Goal: Book appointment/travel/reservation

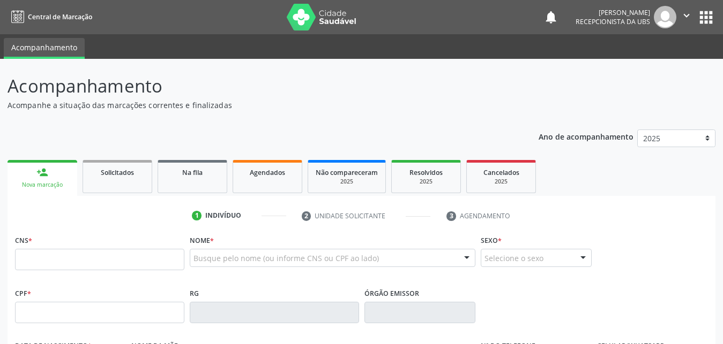
scroll to position [55, 0]
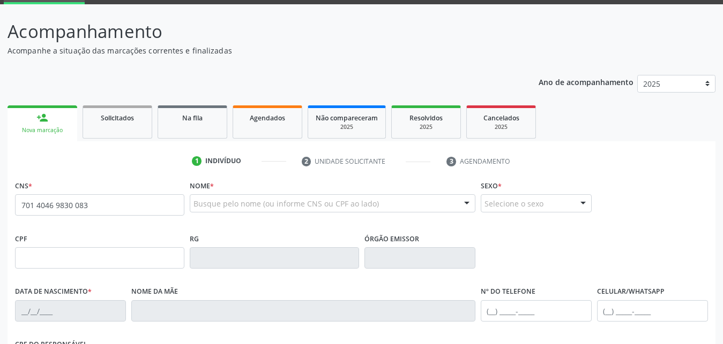
type input "701 4046 9830 0834"
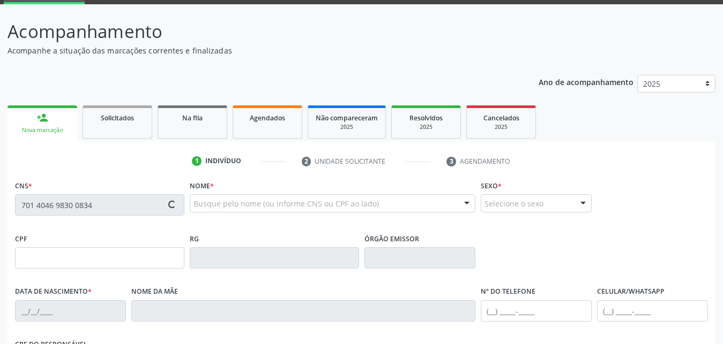
type input "881.259.124-87"
type input "[DATE]"
type input "[PERSON_NAME]"
type input "[PHONE_NUMBER]"
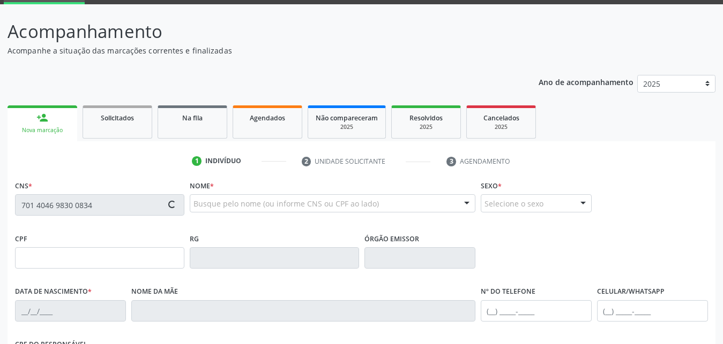
type input "171"
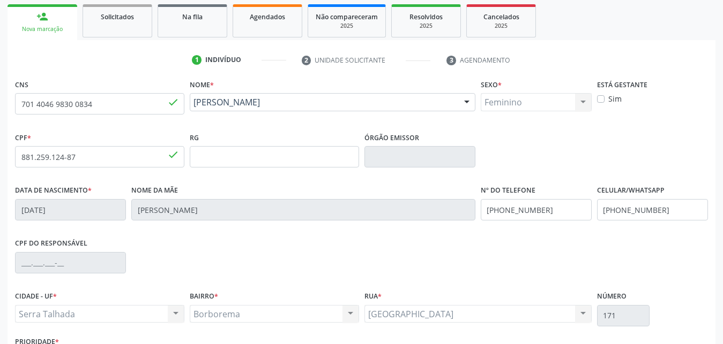
scroll to position [236, 0]
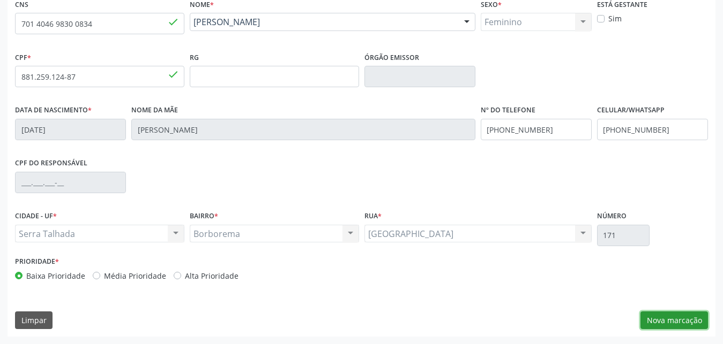
click at [658, 315] on button "Nova marcação" at bounding box center [674, 321] width 68 height 18
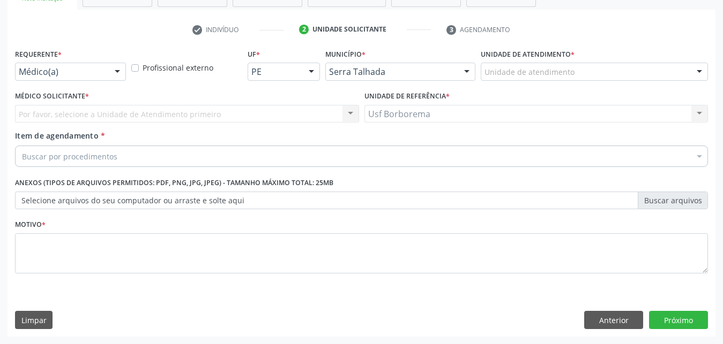
scroll to position [196, 0]
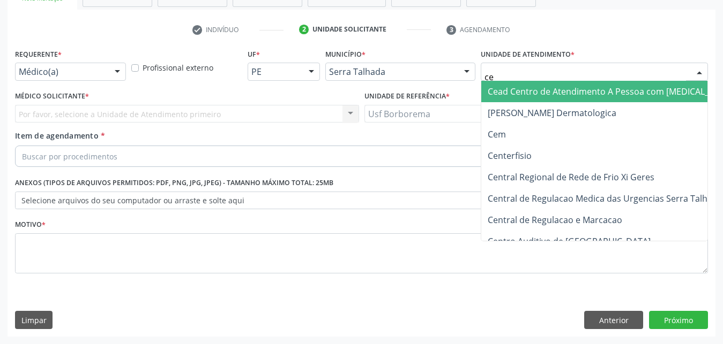
type input "cem"
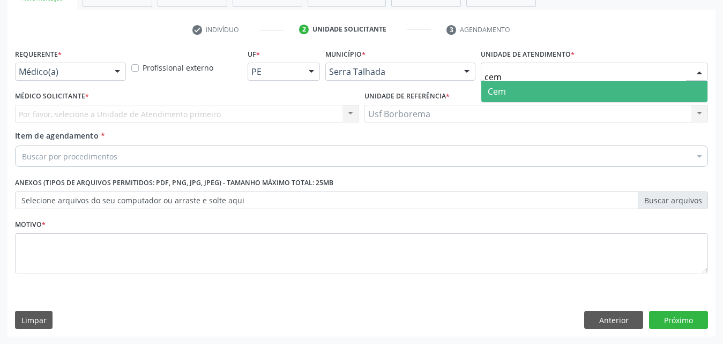
click at [570, 81] on span "Cem" at bounding box center [594, 91] width 226 height 21
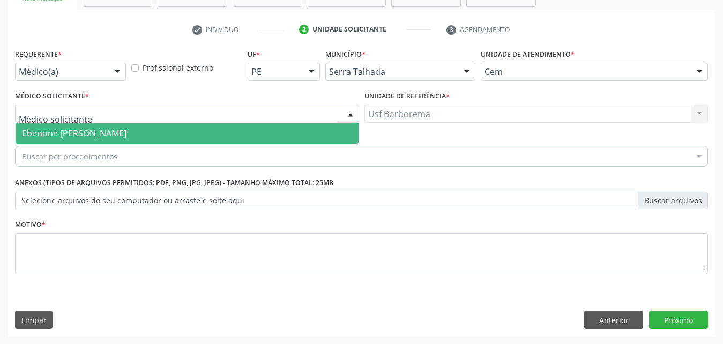
click at [163, 123] on span "Ebenone [PERSON_NAME]" at bounding box center [187, 133] width 343 height 21
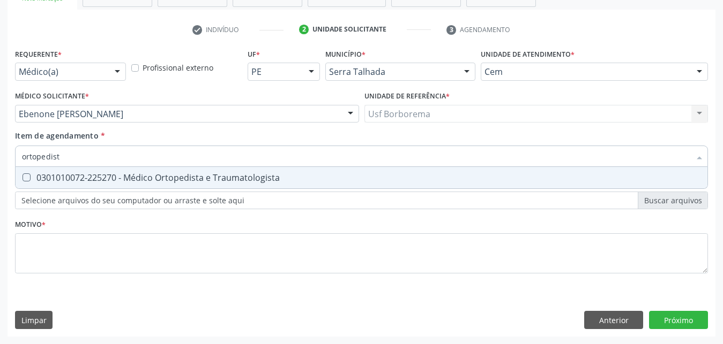
type input "ortopedista"
click at [28, 174] on Traumatologista at bounding box center [27, 178] width 8 height 8
click at [23, 174] on Traumatologista "checkbox" at bounding box center [19, 177] width 7 height 7
checkbox Traumatologista "true"
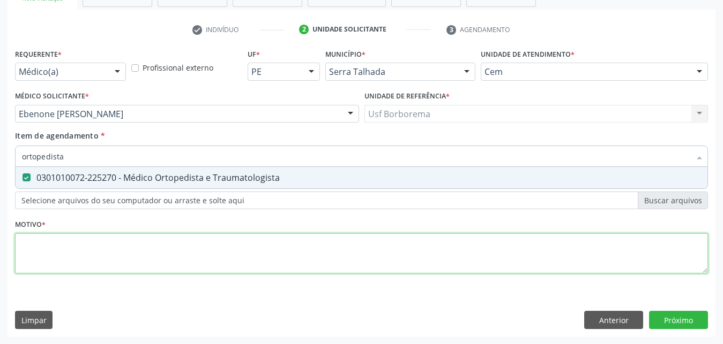
click at [68, 234] on textarea at bounding box center [361, 254] width 693 height 41
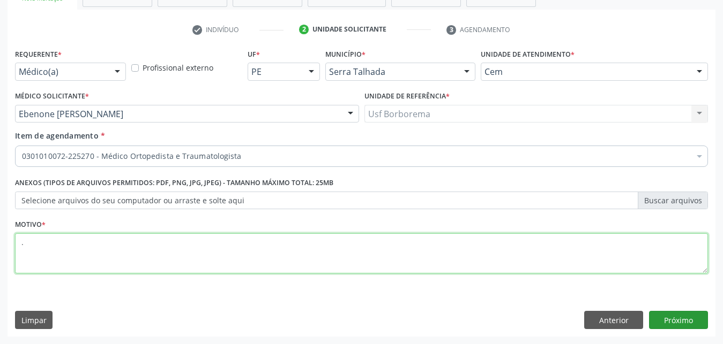
type textarea "."
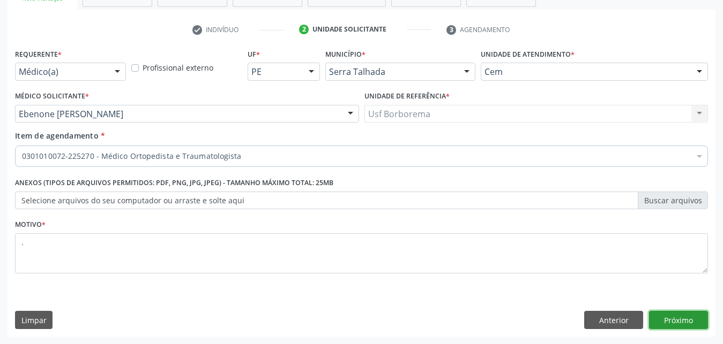
click at [678, 314] on button "Próximo" at bounding box center [678, 320] width 59 height 18
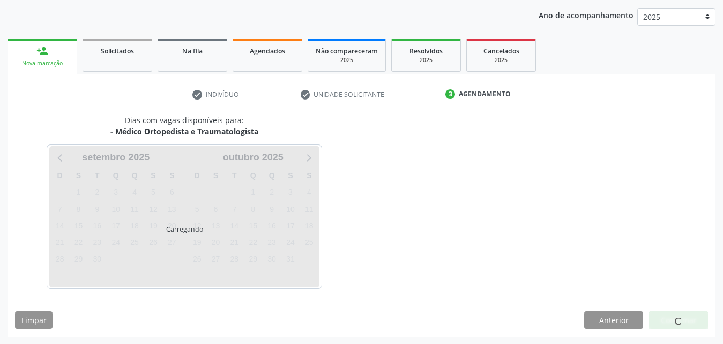
scroll to position [122, 0]
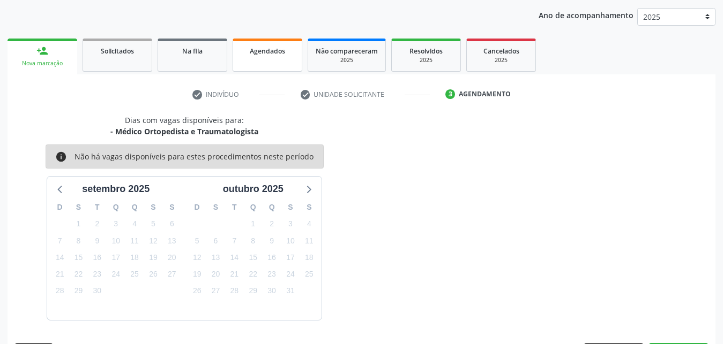
click at [268, 56] on div "Agendados" at bounding box center [268, 50] width 54 height 11
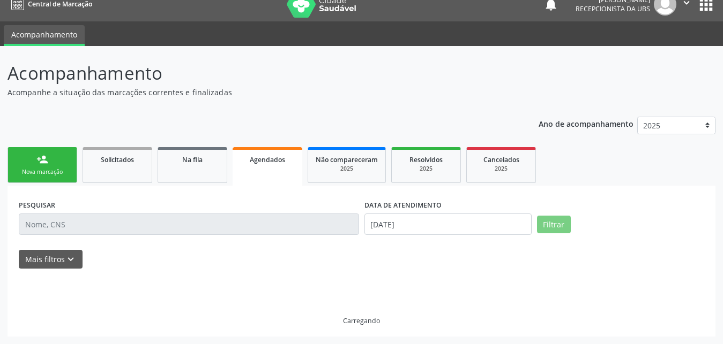
scroll to position [13, 0]
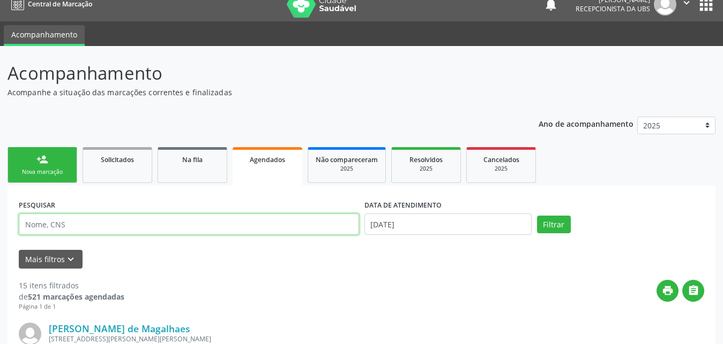
click at [132, 226] on input "text" at bounding box center [189, 224] width 340 height 21
type input "704108276471680"
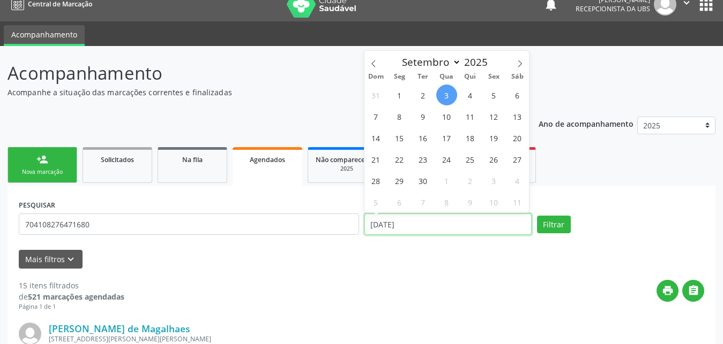
click at [505, 223] on input "[DATE]" at bounding box center [447, 224] width 167 height 21
click at [426, 179] on span "30" at bounding box center [423, 180] width 21 height 21
type input "[DATE]"
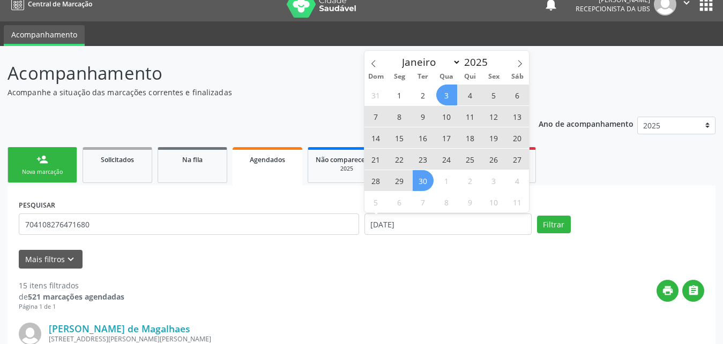
click at [446, 94] on span "3" at bounding box center [446, 95] width 21 height 21
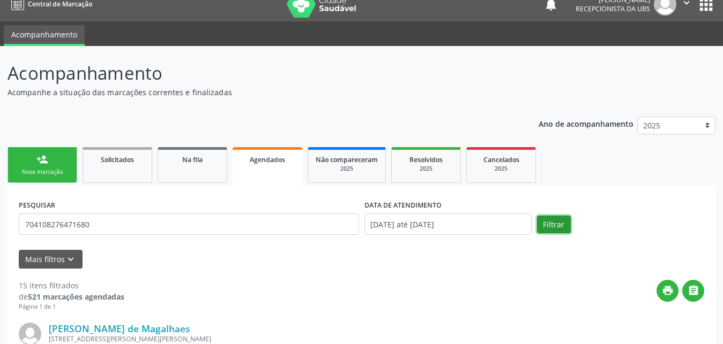
click at [552, 224] on button "Filtrar" at bounding box center [554, 225] width 34 height 18
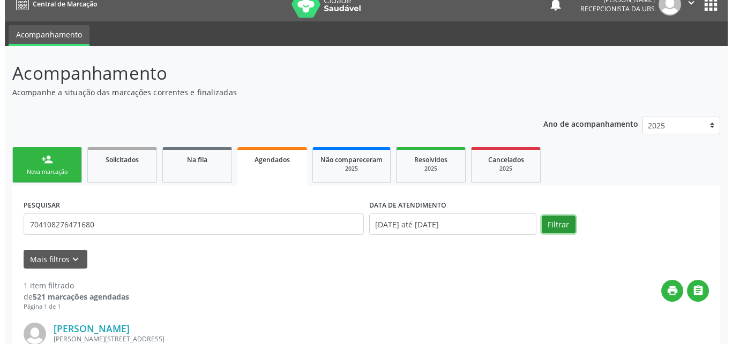
scroll to position [153, 0]
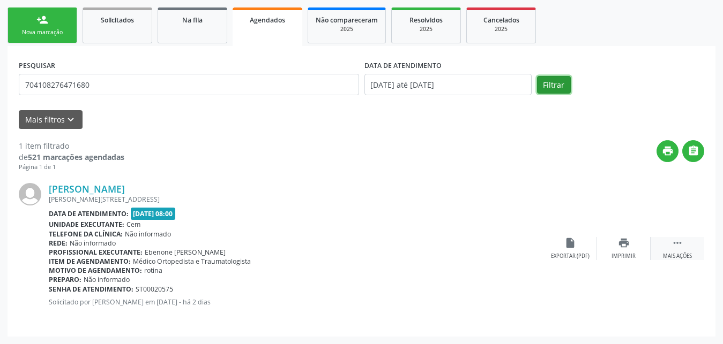
click at [675, 243] on icon "" at bounding box center [677, 243] width 12 height 12
click at [567, 245] on icon "cancel" at bounding box center [570, 243] width 12 height 12
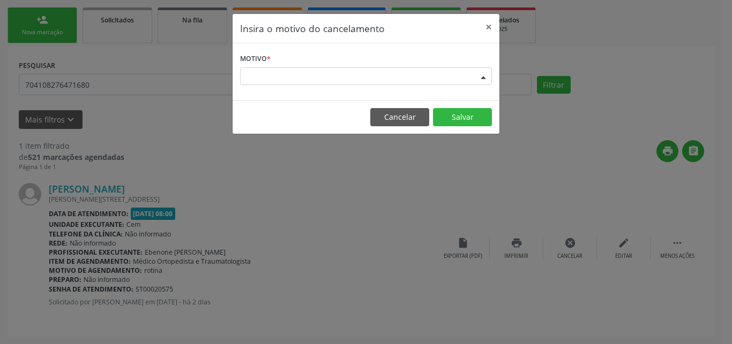
click at [408, 85] on div "Escolha o motivo" at bounding box center [366, 77] width 252 height 18
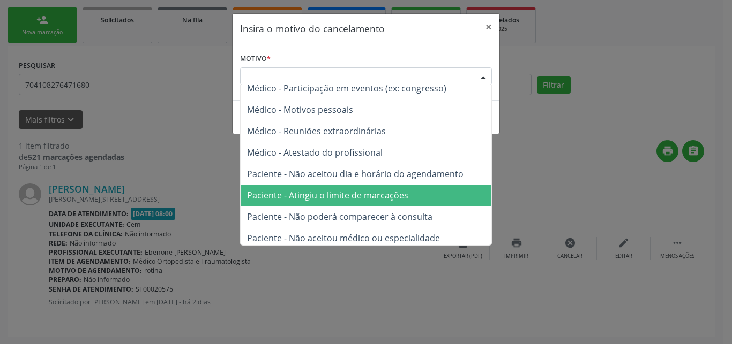
scroll to position [54, 0]
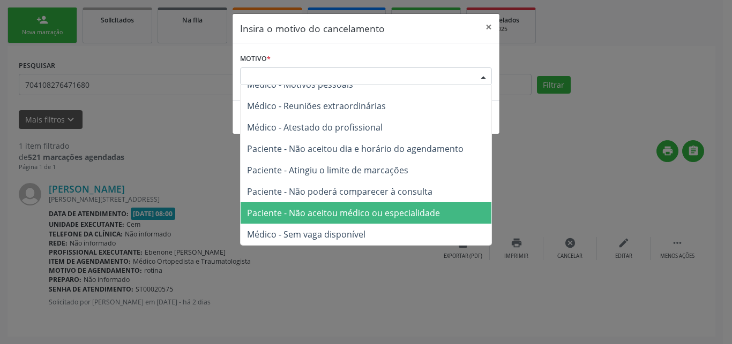
click at [361, 215] on span "Paciente - Não aceitou médico ou especialidade" at bounding box center [343, 213] width 193 height 12
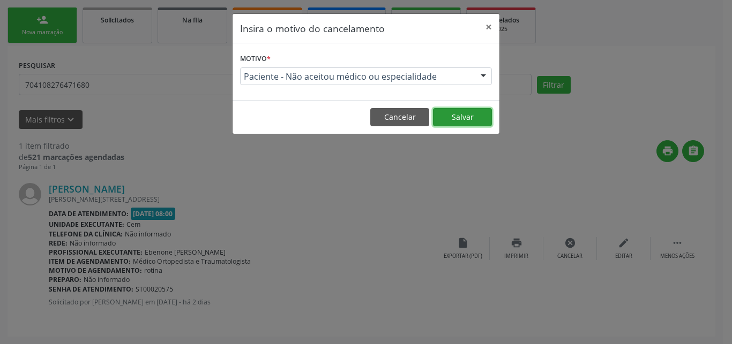
click at [468, 115] on button "Salvar" at bounding box center [462, 117] width 59 height 18
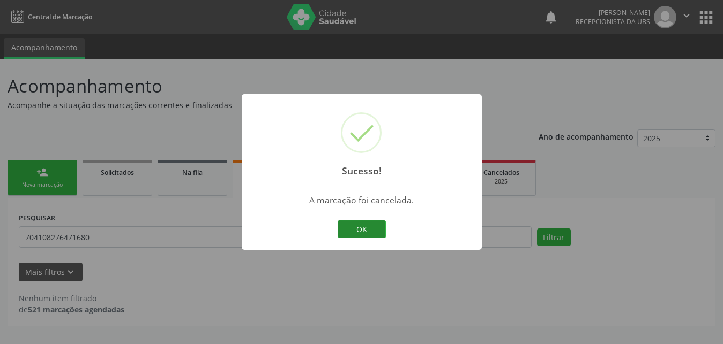
scroll to position [0, 0]
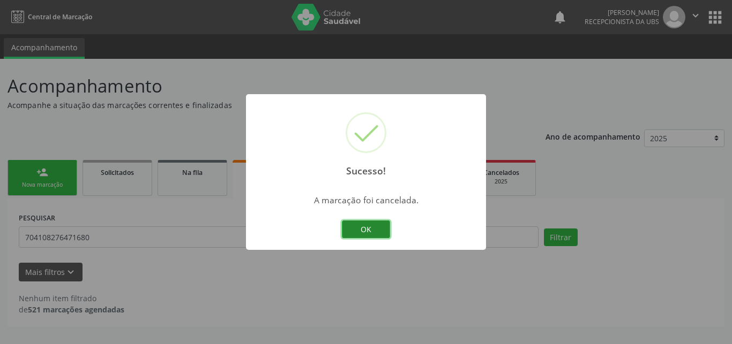
click at [373, 231] on button "OK" at bounding box center [366, 230] width 48 height 18
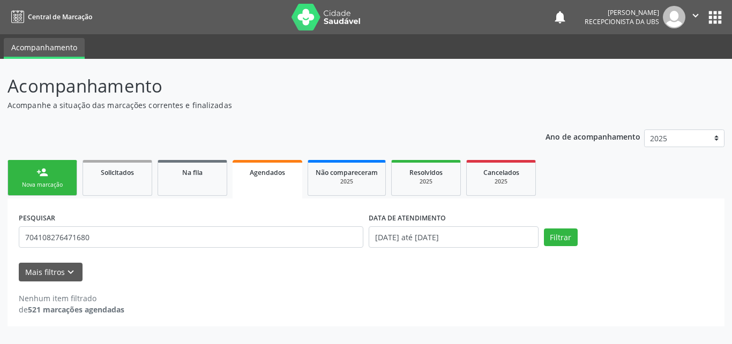
click at [59, 181] on div "Nova marcação" at bounding box center [43, 185] width 54 height 8
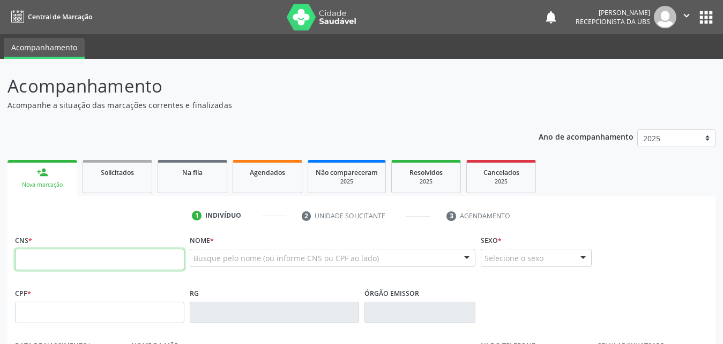
click at [102, 254] on input "text" at bounding box center [99, 259] width 169 height 21
click at [40, 260] on input "714 0698 300" at bounding box center [99, 259] width 169 height 21
click at [87, 260] on input "714 0469 8300" at bounding box center [99, 259] width 169 height 21
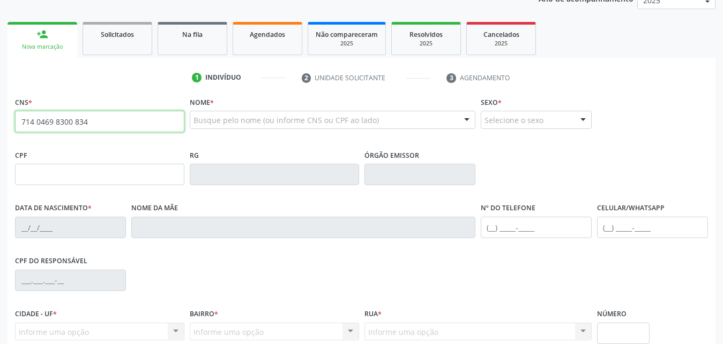
scroll to position [164, 0]
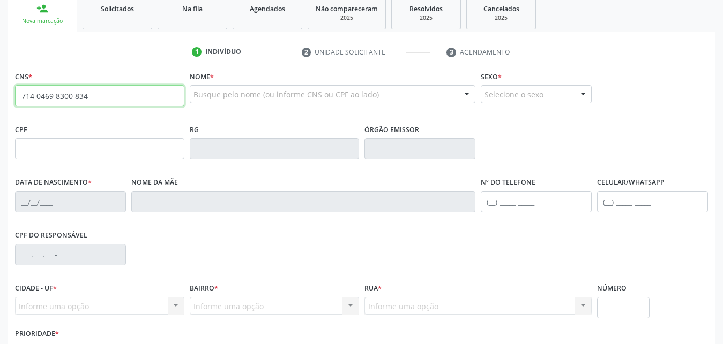
click at [25, 98] on input "714 0469 8300 834" at bounding box center [99, 95] width 169 height 21
type input "701 4046 9830 0834"
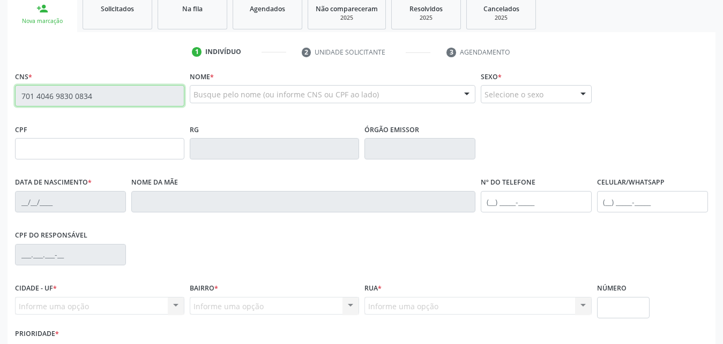
type input "881.259.124-87"
type input "[DATE]"
type input "[PERSON_NAME]"
type input "[PHONE_NUMBER]"
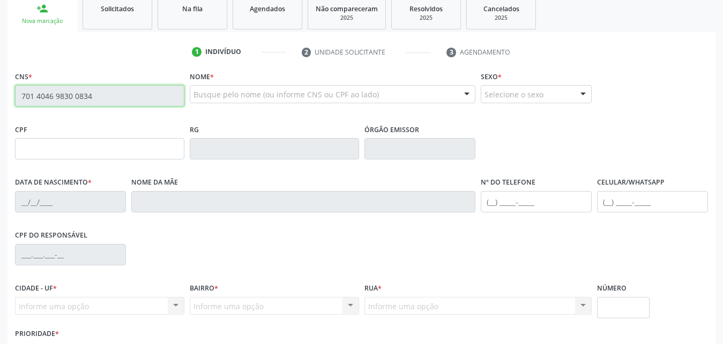
type input "171"
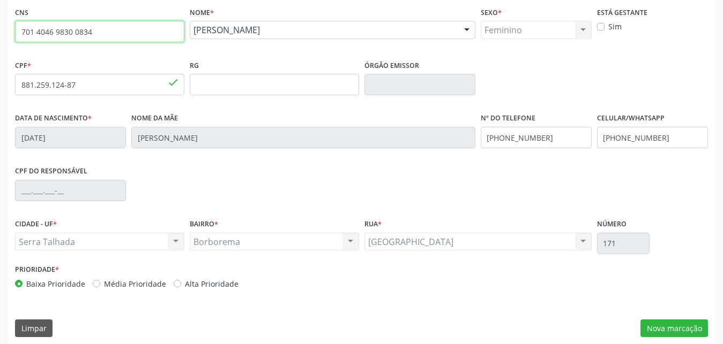
scroll to position [236, 0]
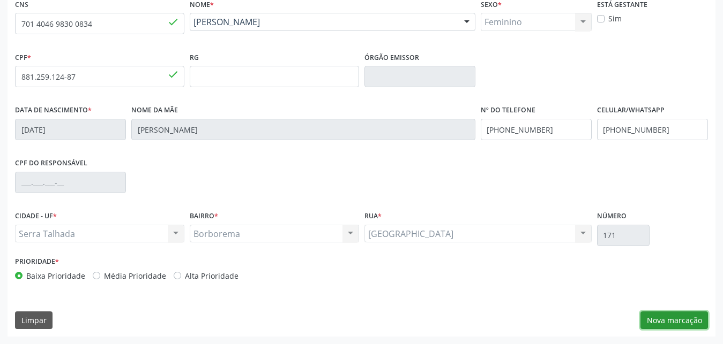
click at [656, 319] on button "Nova marcação" at bounding box center [674, 321] width 68 height 18
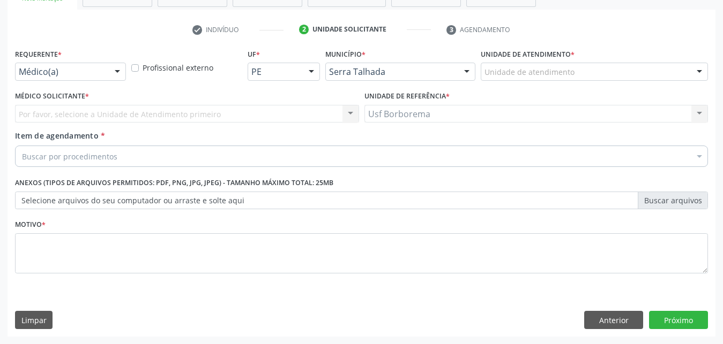
scroll to position [196, 0]
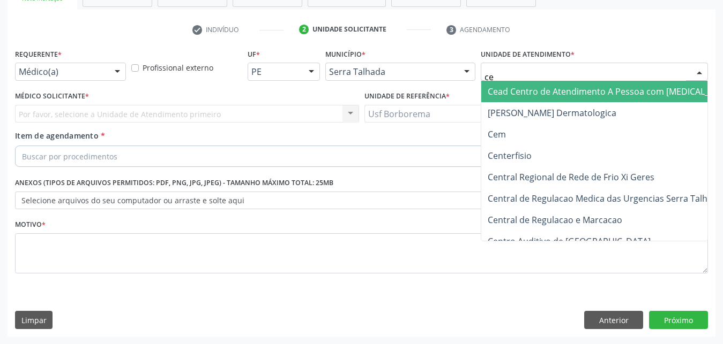
type input "cem"
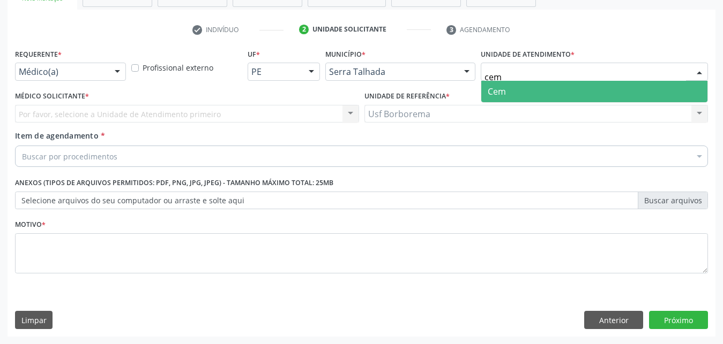
click at [514, 85] on span "Cem" at bounding box center [594, 91] width 226 height 21
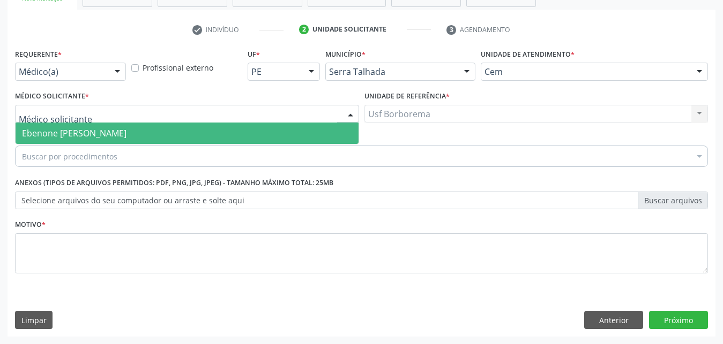
click at [197, 124] on span "Ebenone [PERSON_NAME]" at bounding box center [187, 133] width 343 height 21
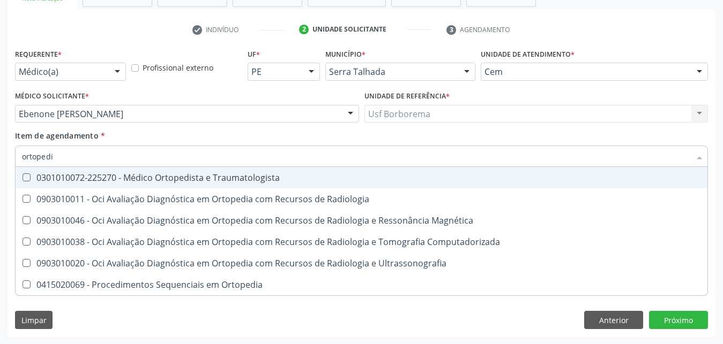
type input "ortopedis"
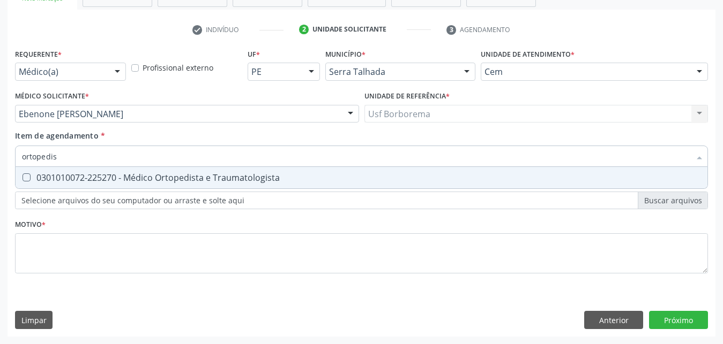
click at [26, 174] on Traumatologista at bounding box center [27, 178] width 8 height 8
click at [23, 174] on Traumatologista "checkbox" at bounding box center [19, 177] width 7 height 7
checkbox Traumatologista "true"
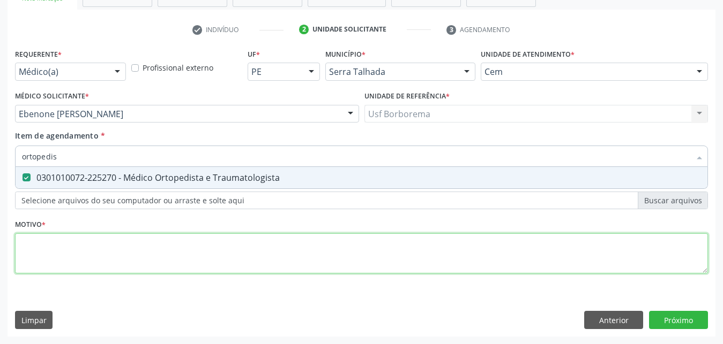
click at [52, 234] on textarea at bounding box center [361, 254] width 693 height 41
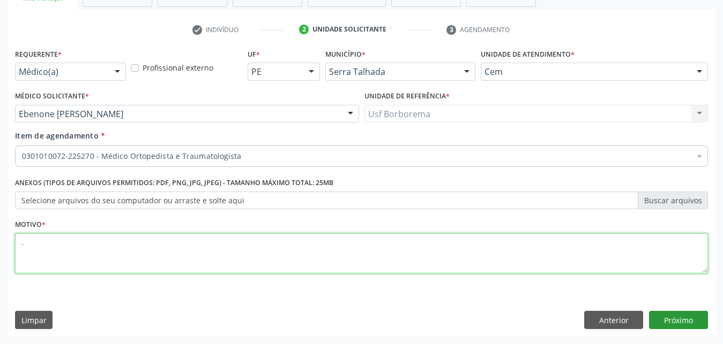
type textarea "."
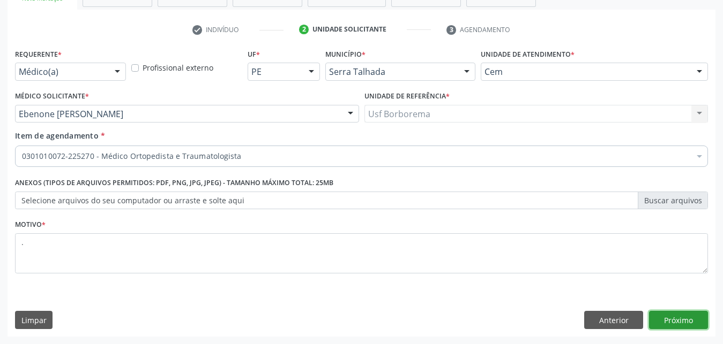
click at [657, 316] on button "Próximo" at bounding box center [678, 320] width 59 height 18
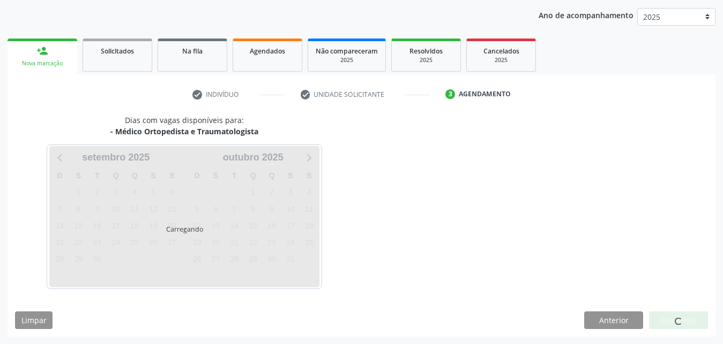
scroll to position [122, 0]
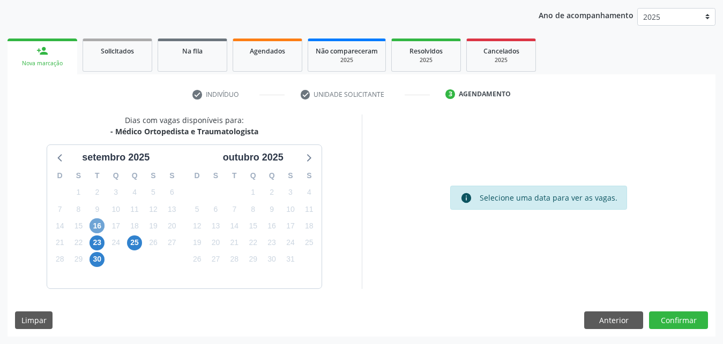
click at [96, 225] on span "16" at bounding box center [96, 226] width 15 height 15
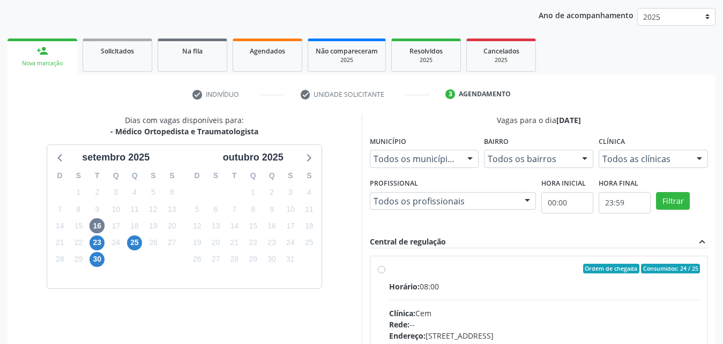
click at [389, 272] on label "Ordem de chegada Consumidos: 24 / 25 Horário: 08:00 Clínica: Cem Rede: -- Ender…" at bounding box center [544, 346] width 311 height 164
click at [381, 272] on input "Ordem de chegada Consumidos: 24 / 25 Horário: 08:00 Clínica: Cem Rede: -- Ender…" at bounding box center [382, 269] width 8 height 10
radio input "true"
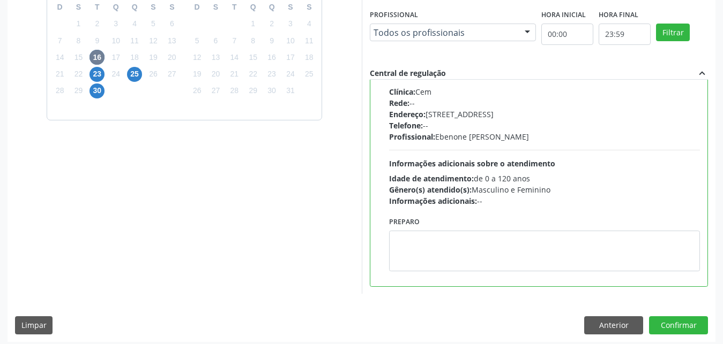
scroll to position [296, 0]
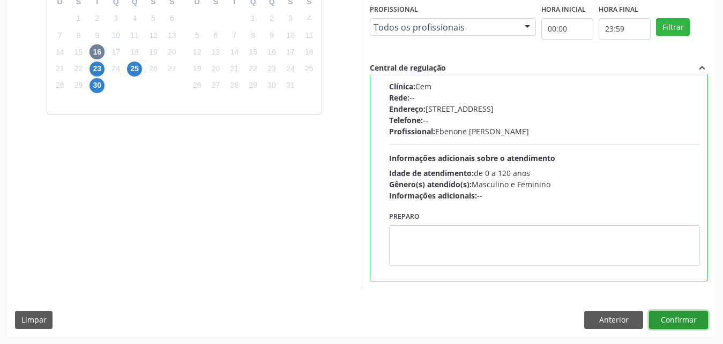
click at [672, 319] on button "Confirmar" at bounding box center [678, 320] width 59 height 18
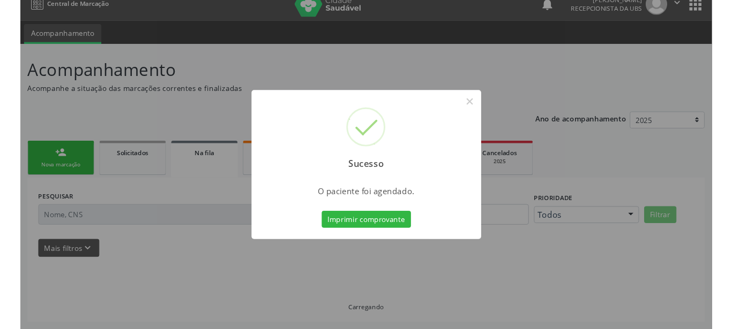
scroll to position [0, 0]
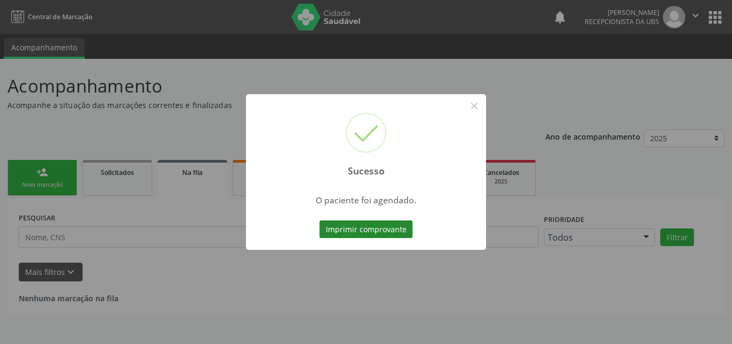
click at [377, 231] on button "Imprimir comprovante" at bounding box center [365, 230] width 93 height 18
